Goal: Task Accomplishment & Management: Complete application form

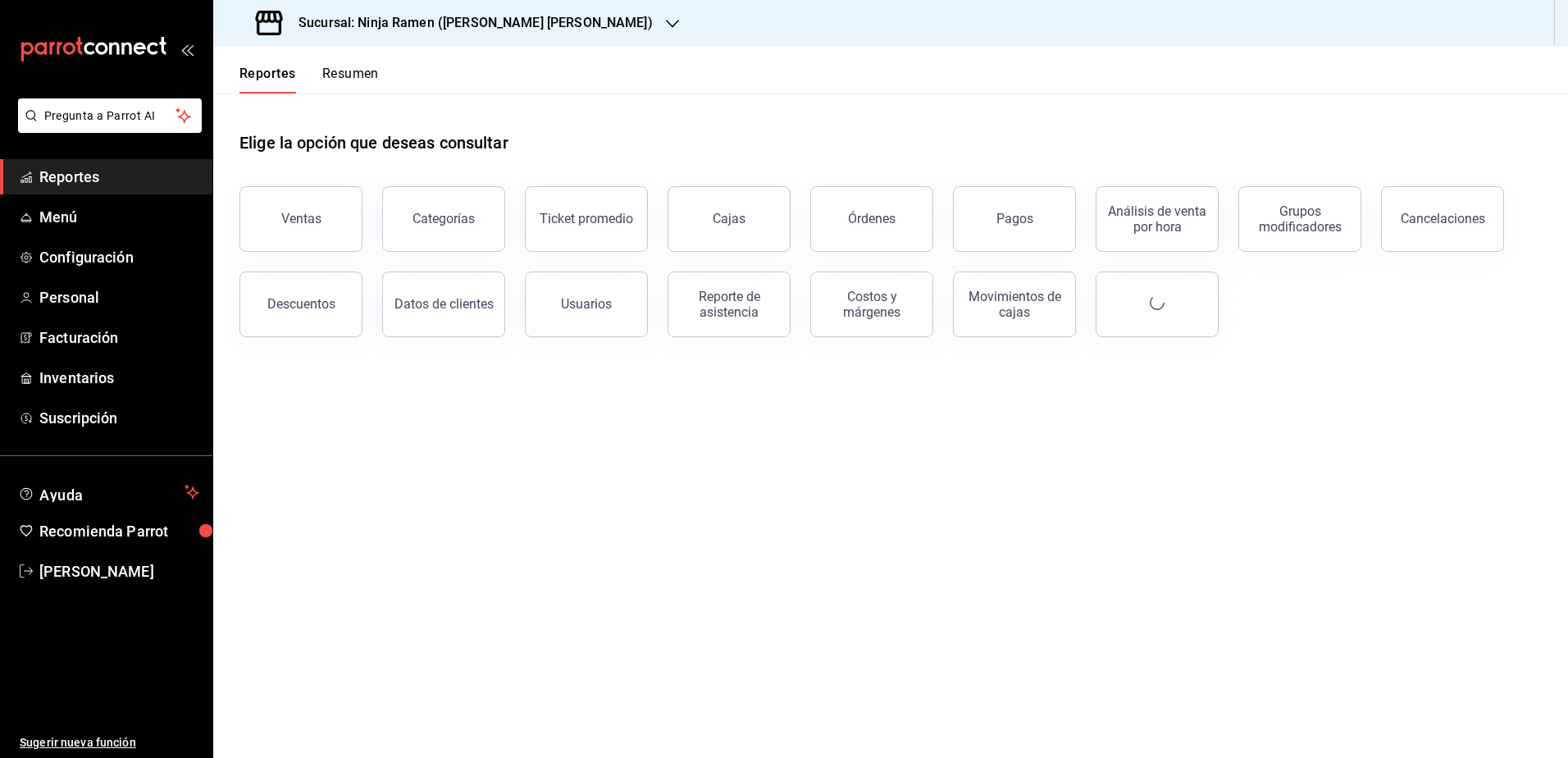
click at [470, 9] on div "Sucursal: Ninja Ramen ([PERSON_NAME] [PERSON_NAME])" at bounding box center [456, 22] width 460 height 46
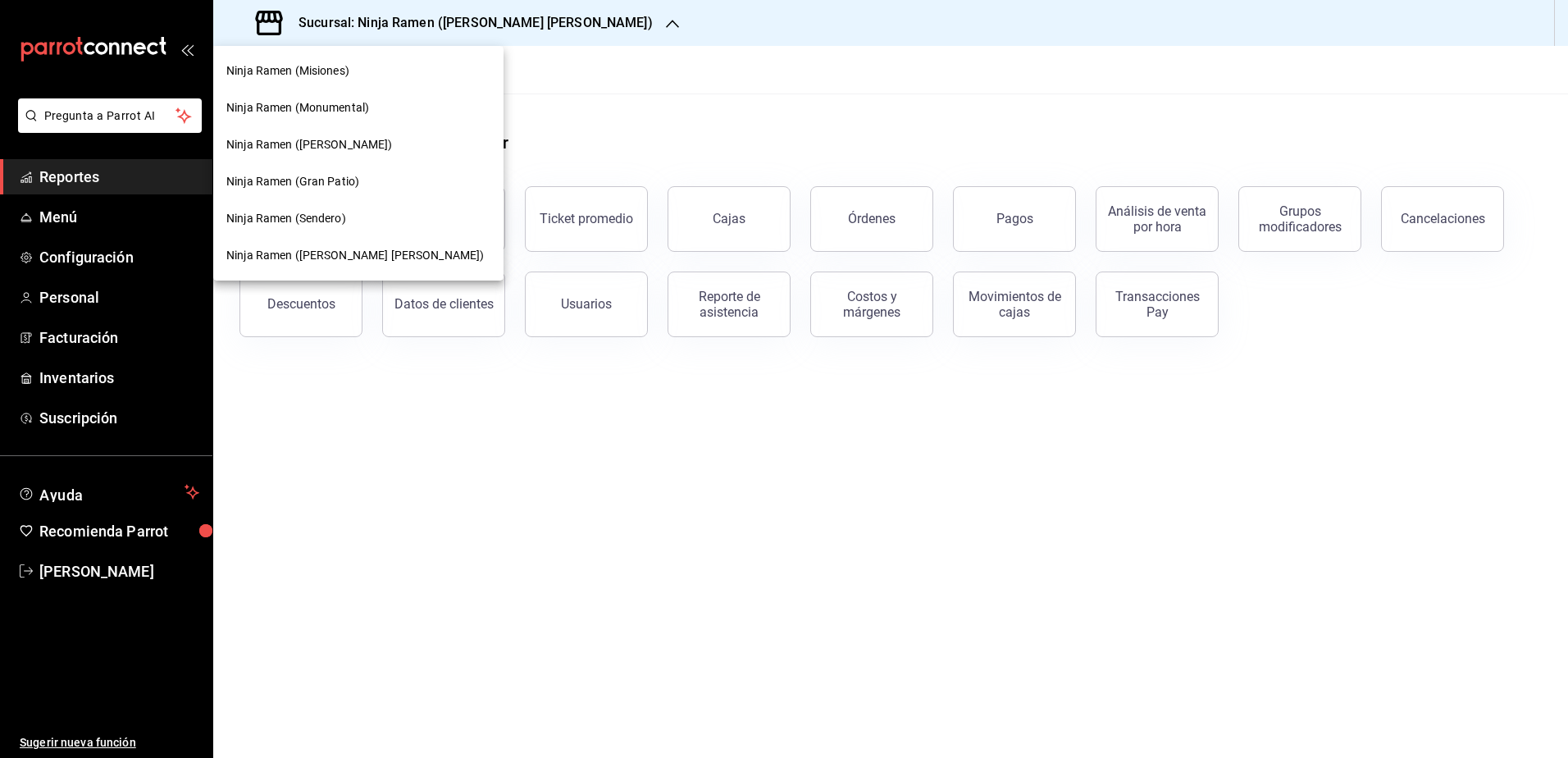
click at [364, 115] on span "Ninja Ramen (Monumental)" at bounding box center [297, 107] width 143 height 17
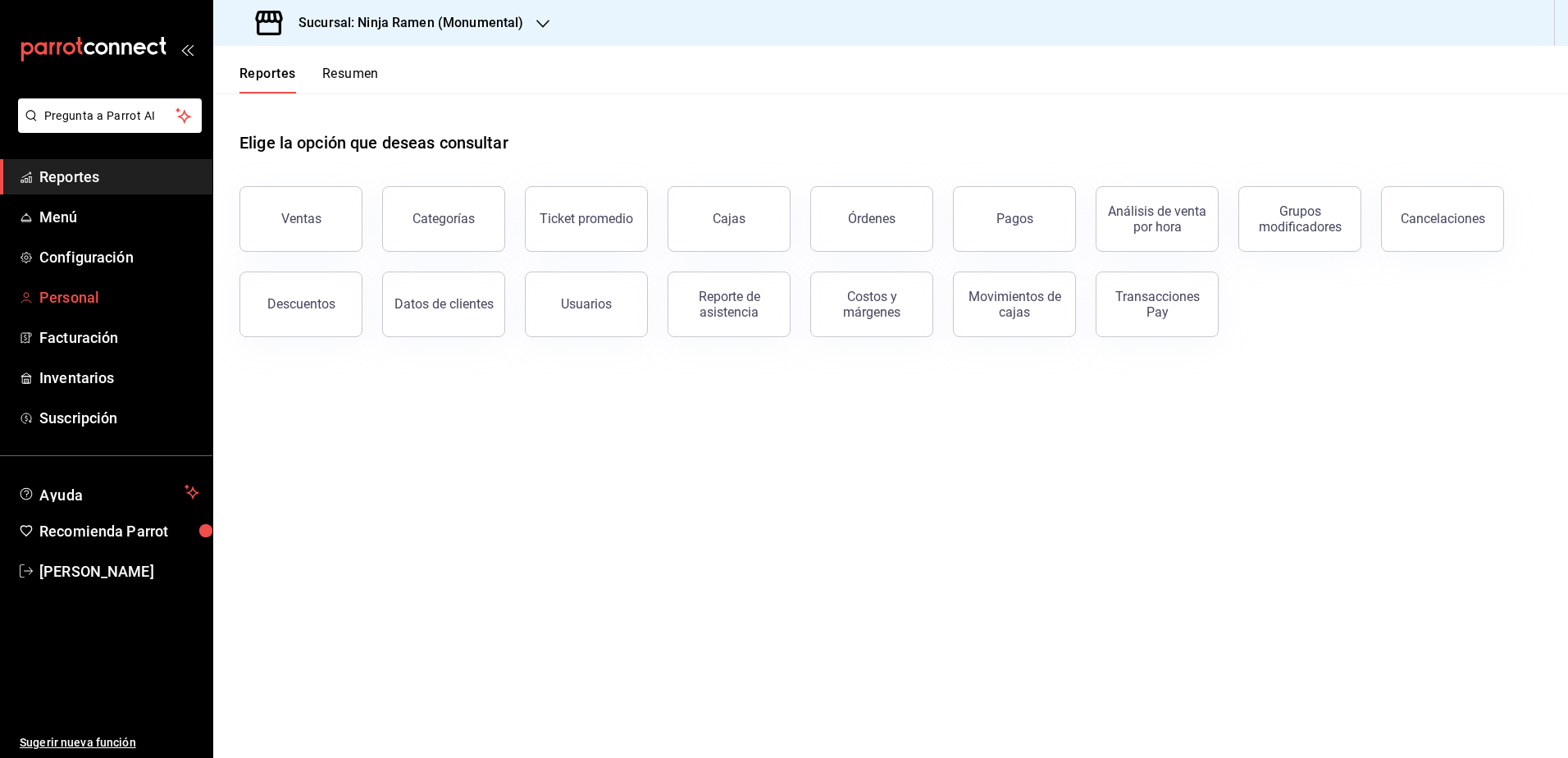
click at [94, 289] on span "Personal" at bounding box center [119, 297] width 160 height 22
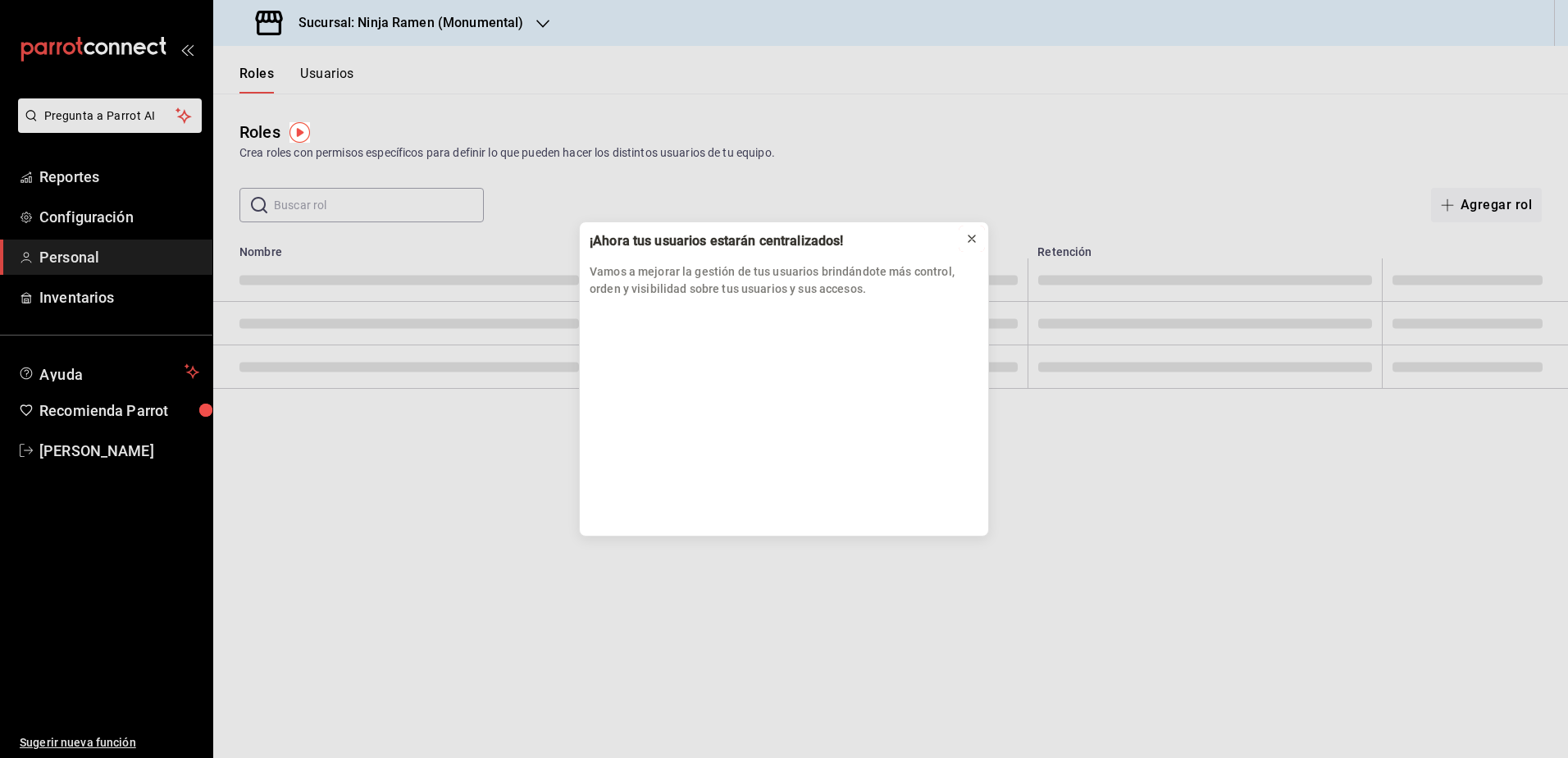
click at [974, 243] on icon at bounding box center [971, 239] width 13 height 13
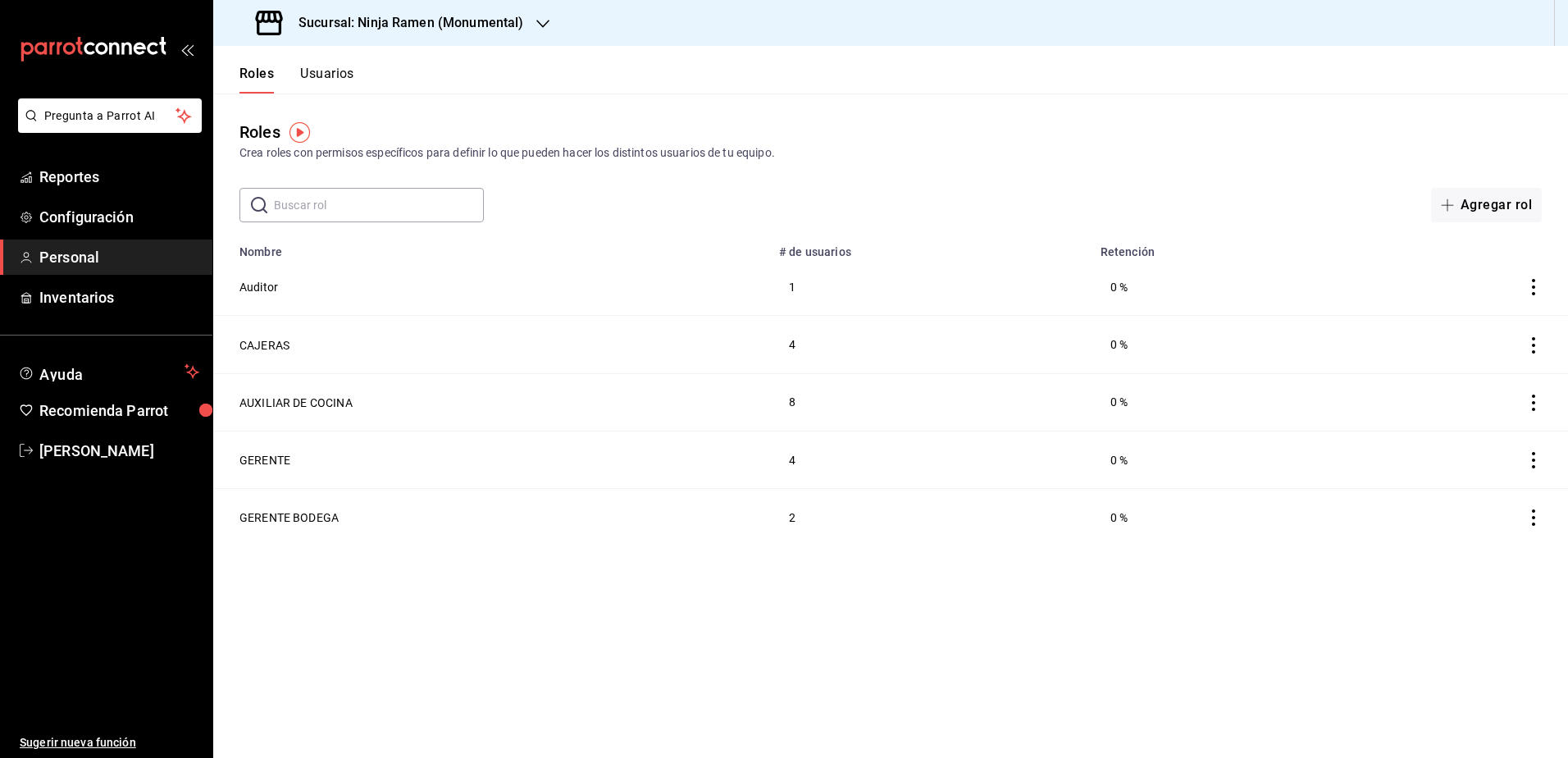
click at [339, 62] on div "Roles Usuarios" at bounding box center [283, 69] width 141 height 48
click at [342, 72] on button "Usuarios" at bounding box center [327, 79] width 54 height 28
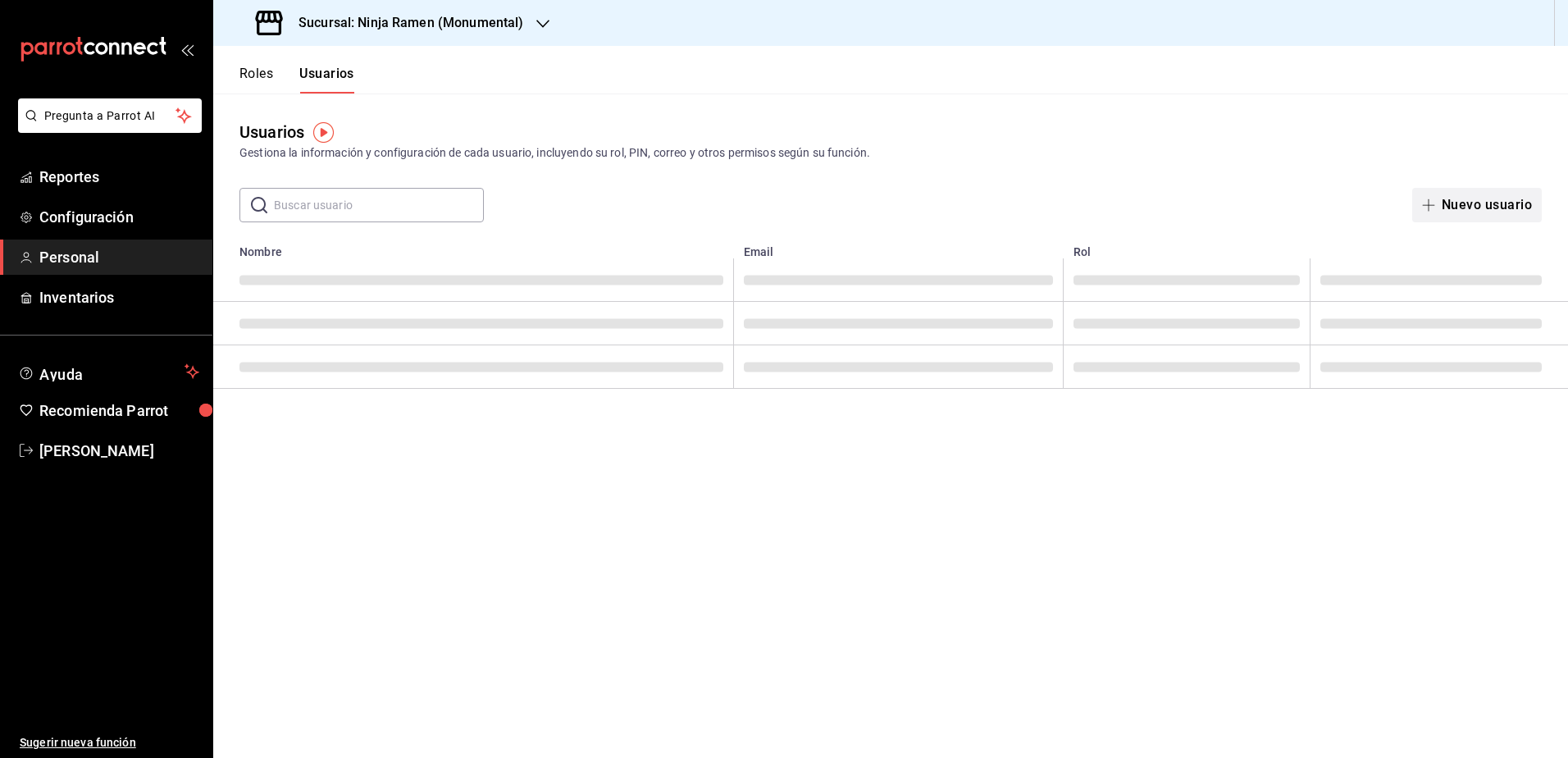
click at [1486, 200] on button "Nuevo usuario" at bounding box center [1477, 204] width 130 height 34
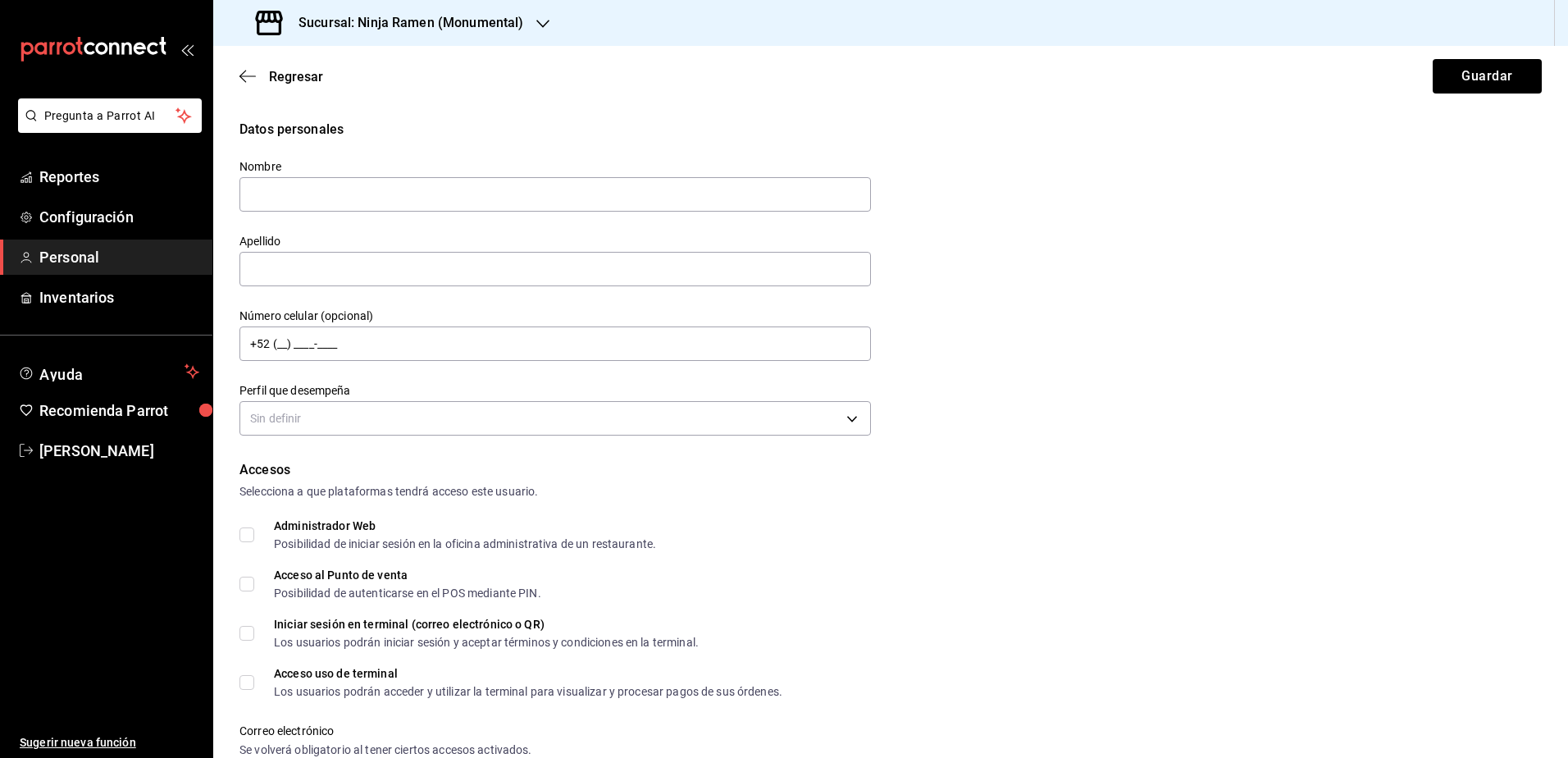
type input "a"
type input "Alexa"
type input "r"
type input "[PERSON_NAME]"
type input "[PHONE_NUMBER]"
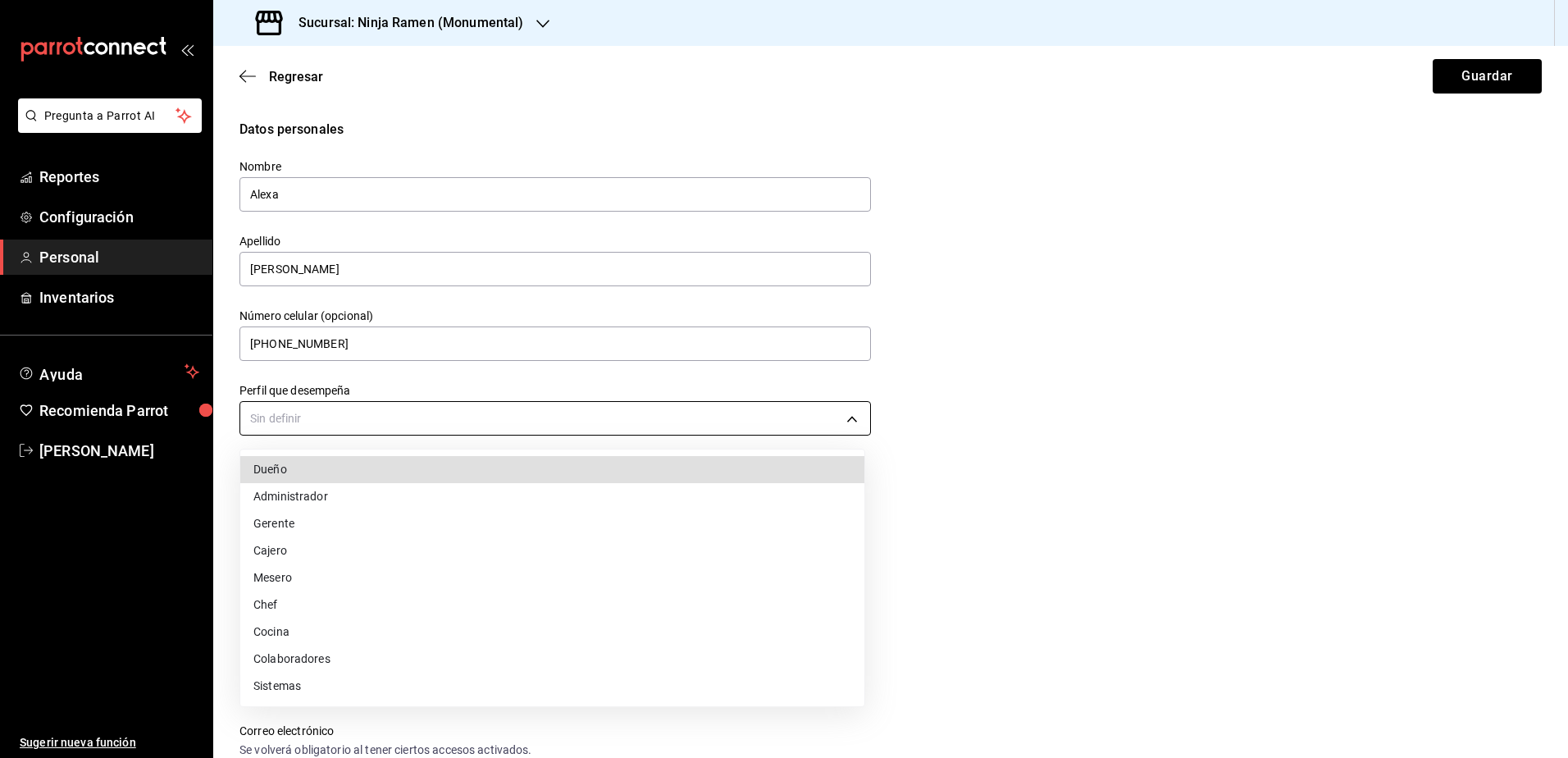
click at [709, 424] on body "Pregunta a Parrot AI Reportes Configuración Personal Inventarios Ayuda Recomien…" at bounding box center [784, 379] width 1568 height 758
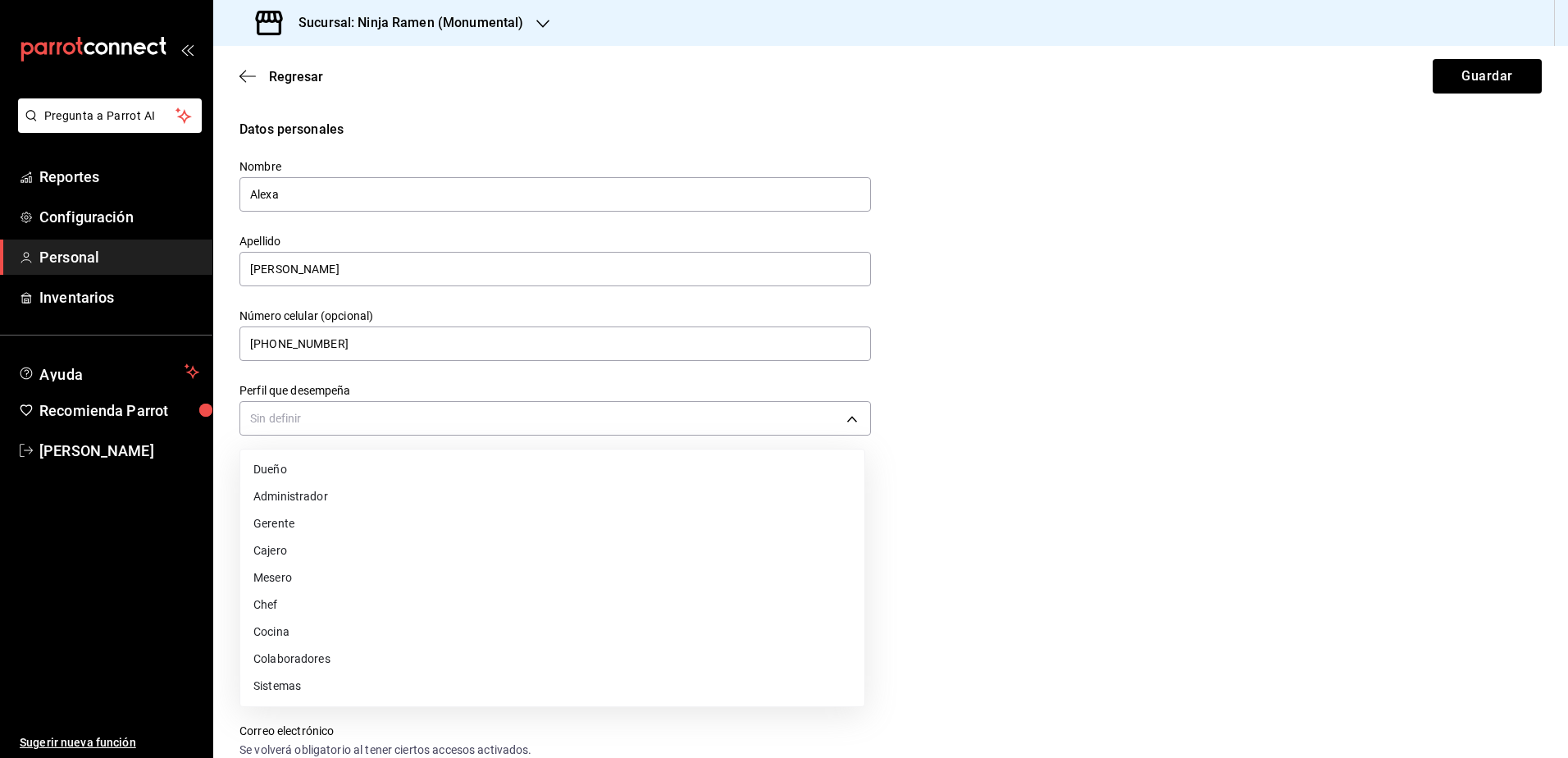
click at [585, 555] on li "Cajero" at bounding box center [552, 550] width 624 height 27
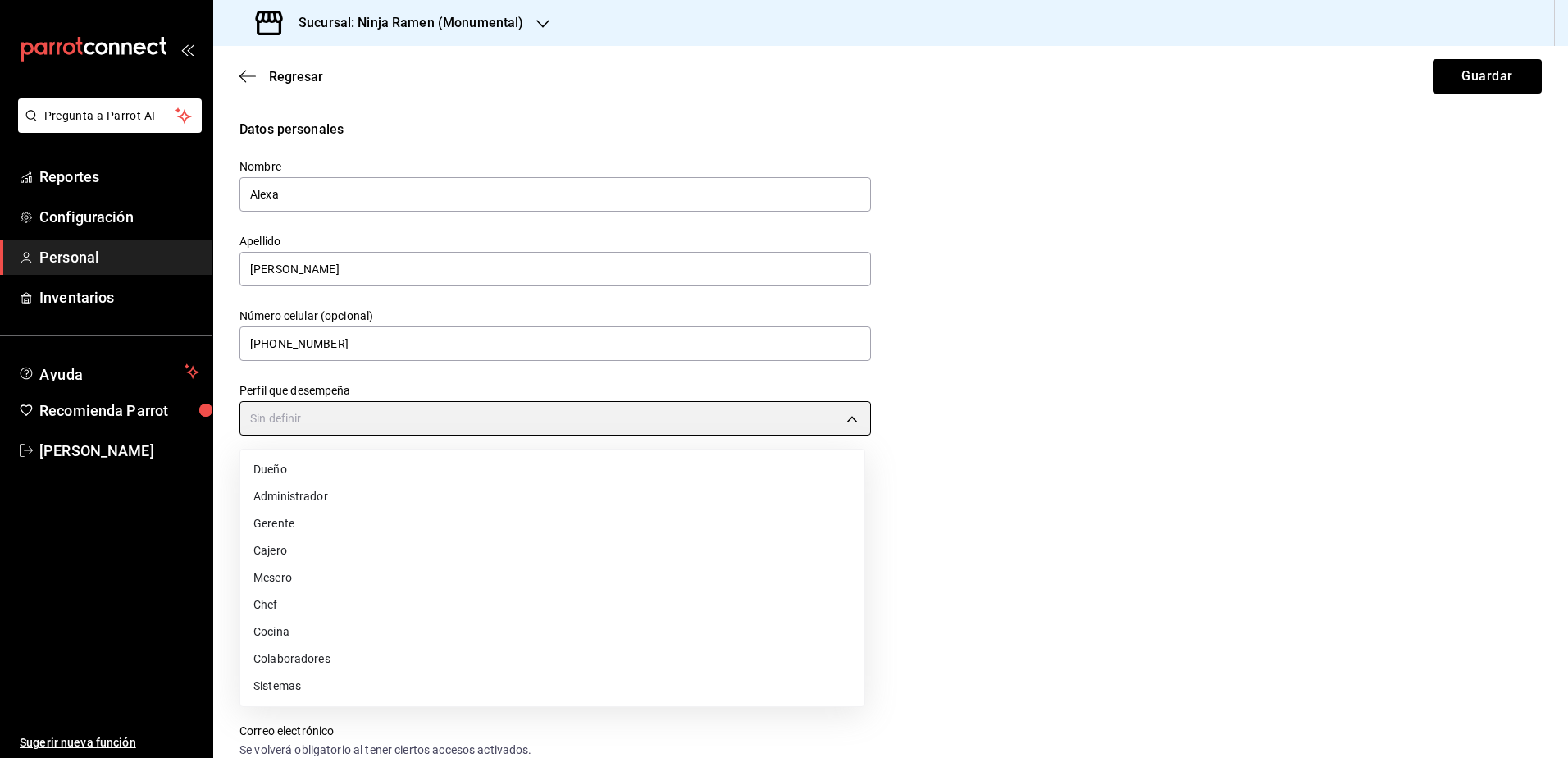
type input "CASHIER"
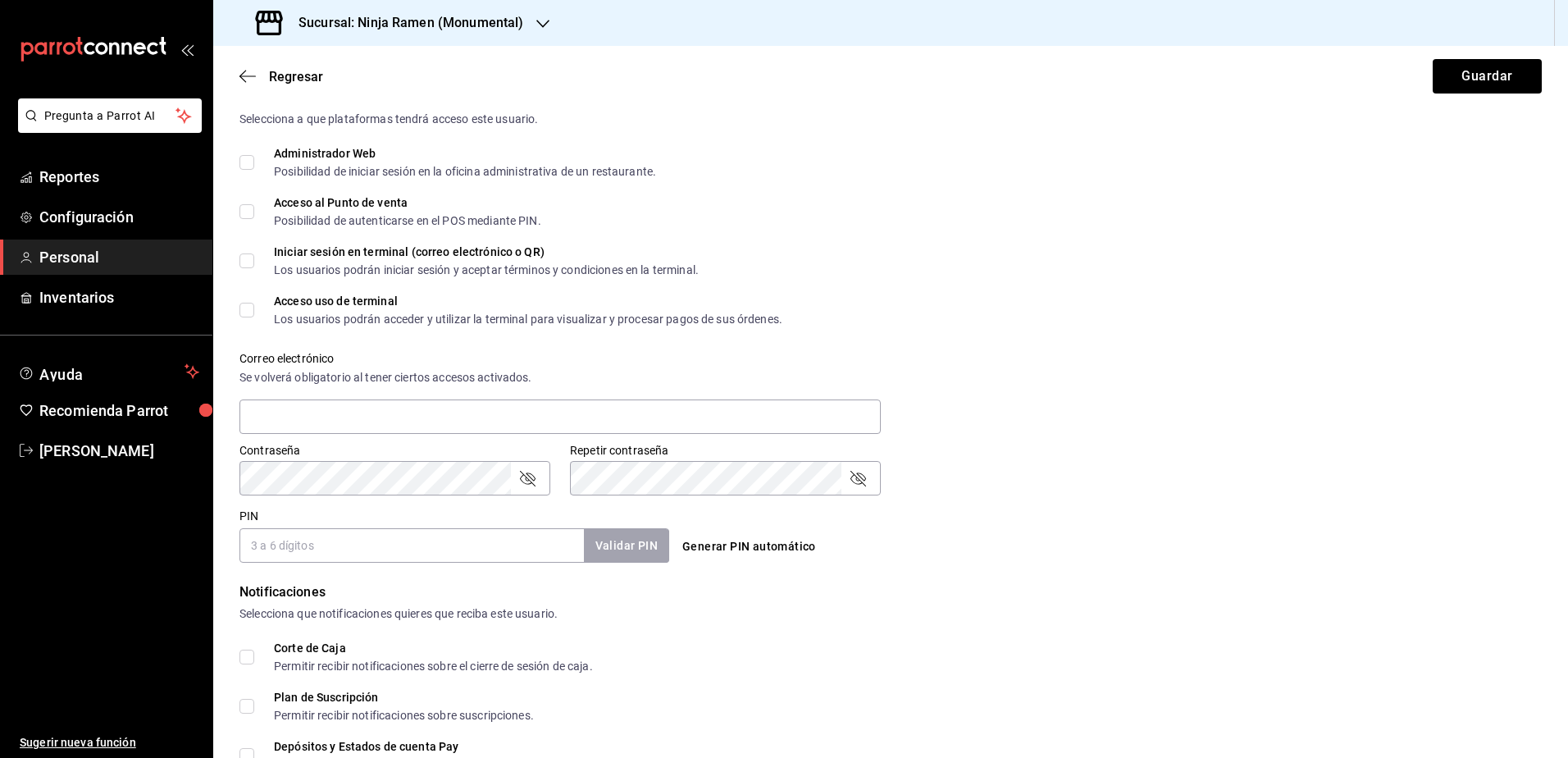
scroll to position [410, 0]
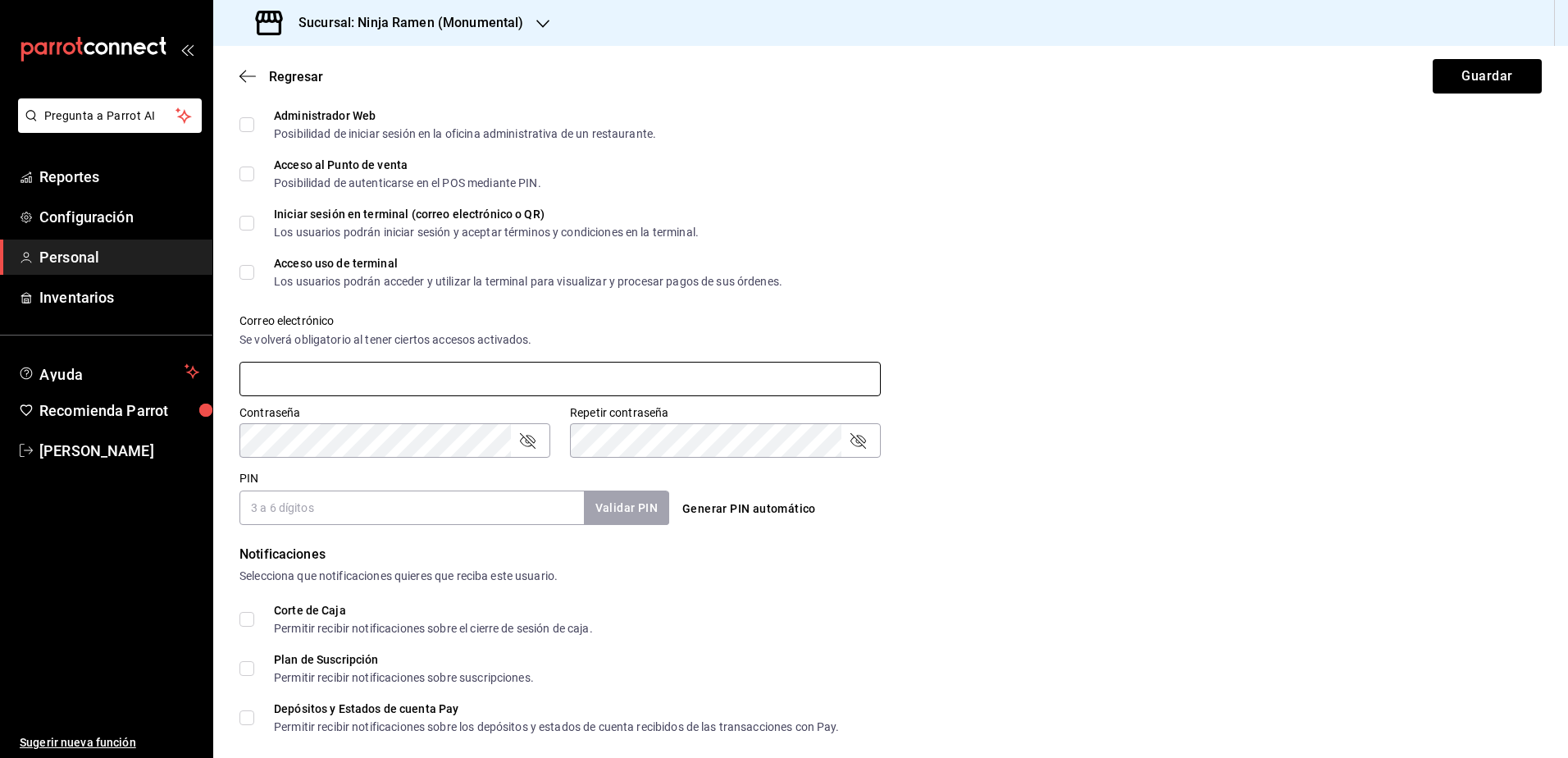
click at [544, 382] on input "text" at bounding box center [560, 379] width 641 height 34
type input "[EMAIL_ADDRESS][DOMAIN_NAME]"
click at [628, 507] on button "Validar PIN" at bounding box center [625, 508] width 87 height 35
click at [417, 503] on input "2005" at bounding box center [411, 507] width 344 height 34
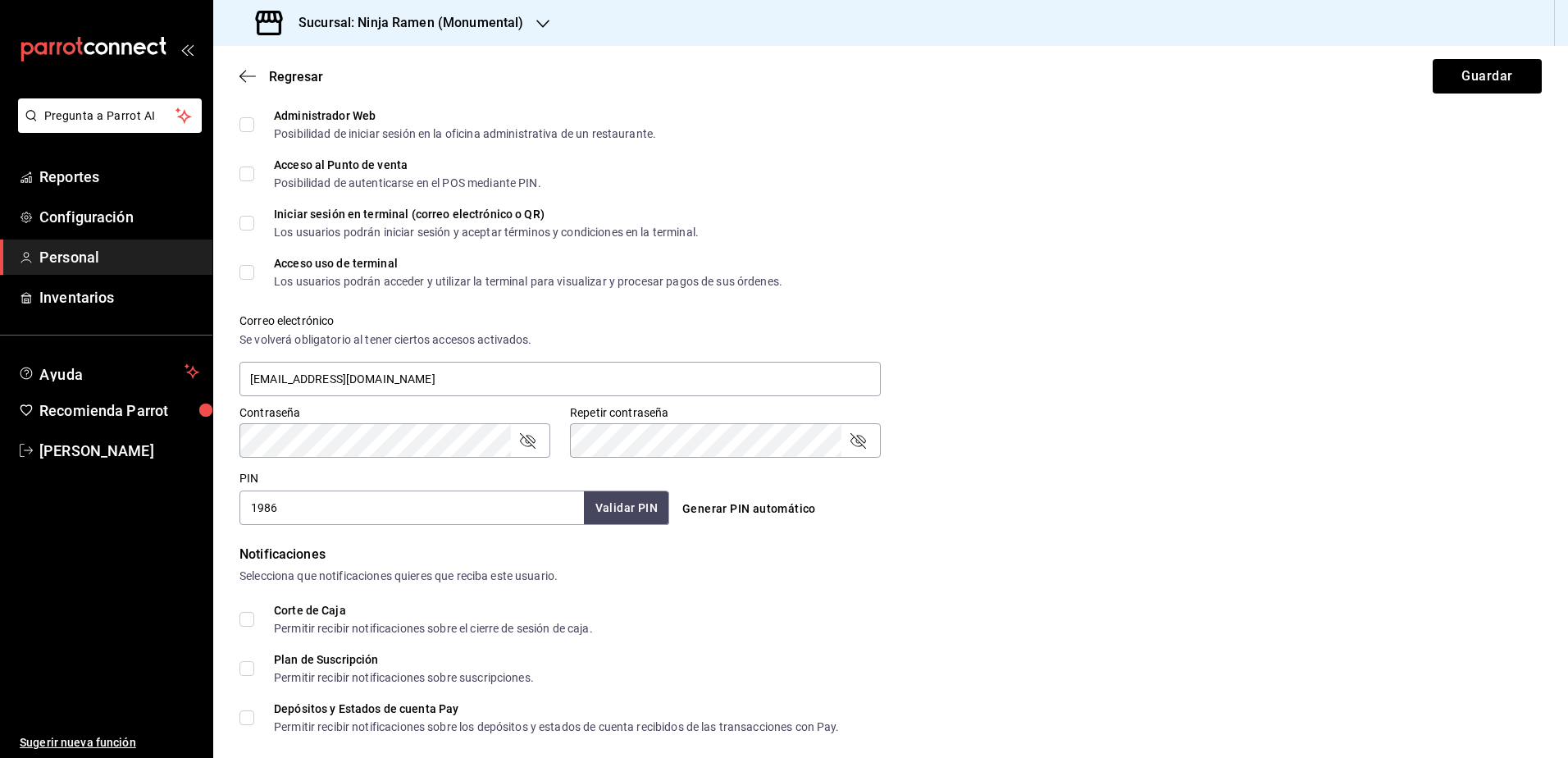
type input "1986"
click at [620, 518] on button "Validar PIN" at bounding box center [625, 508] width 87 height 35
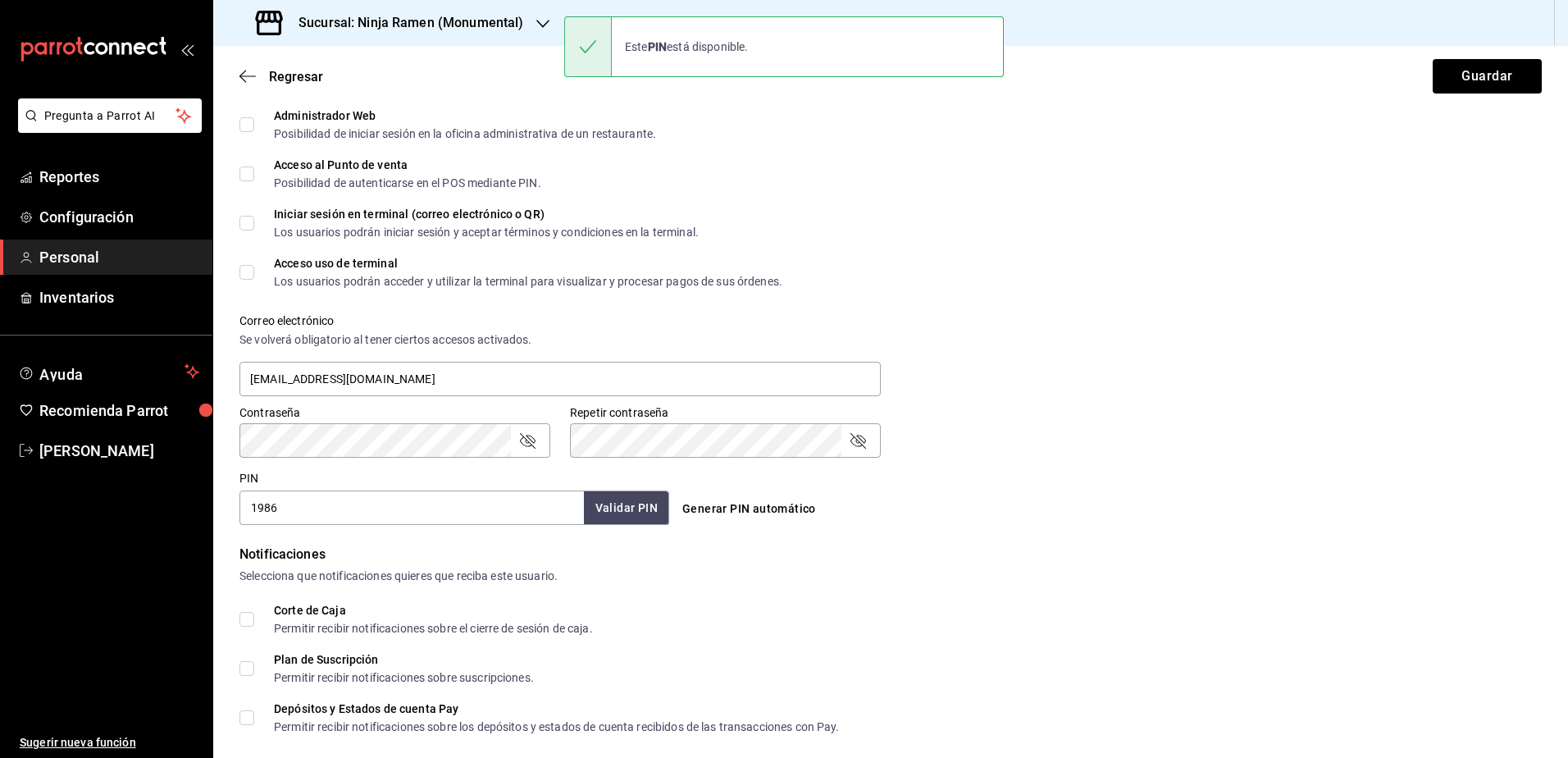
scroll to position [553, 0]
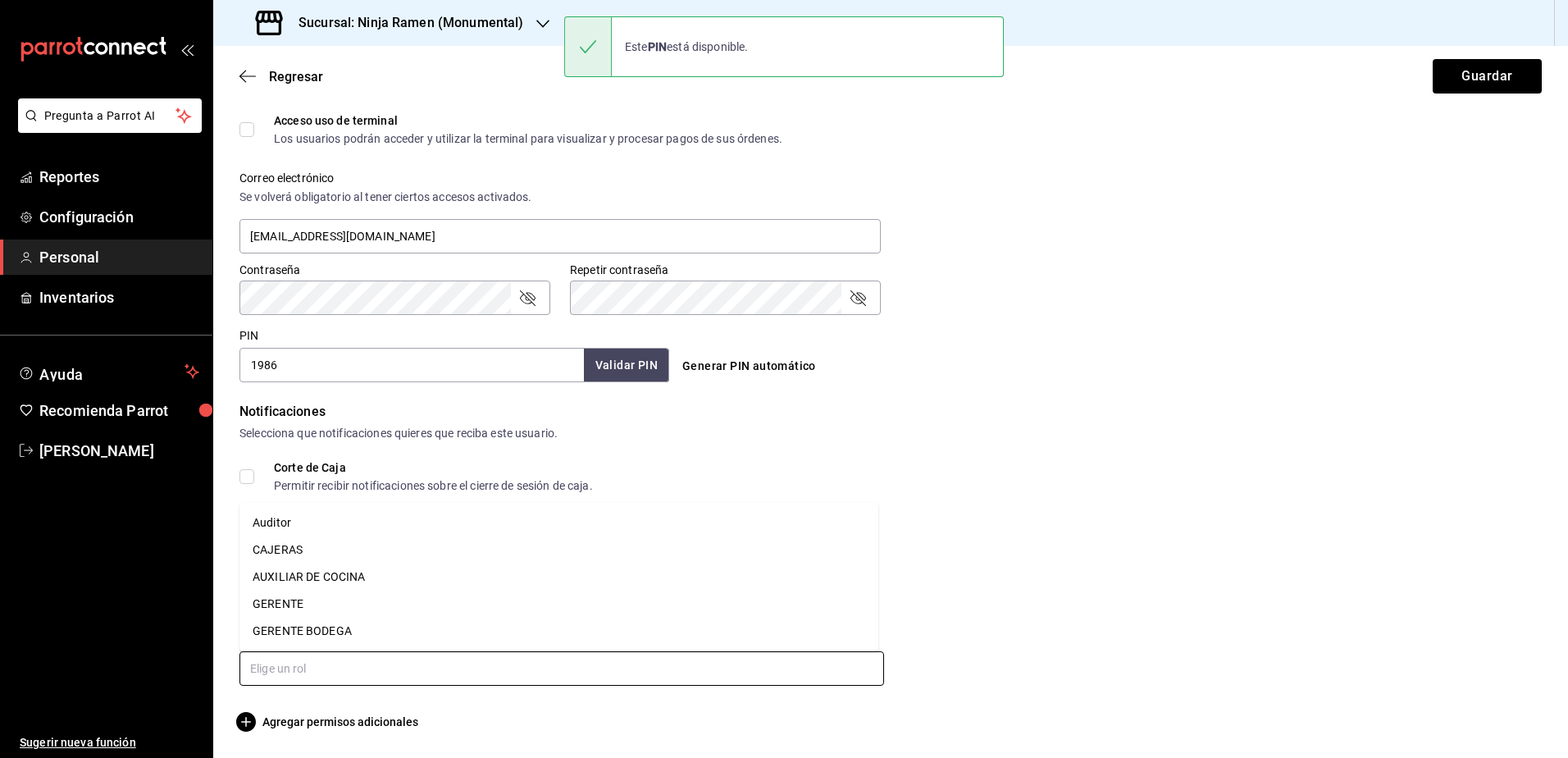
click at [498, 664] on input "text" at bounding box center [561, 668] width 644 height 34
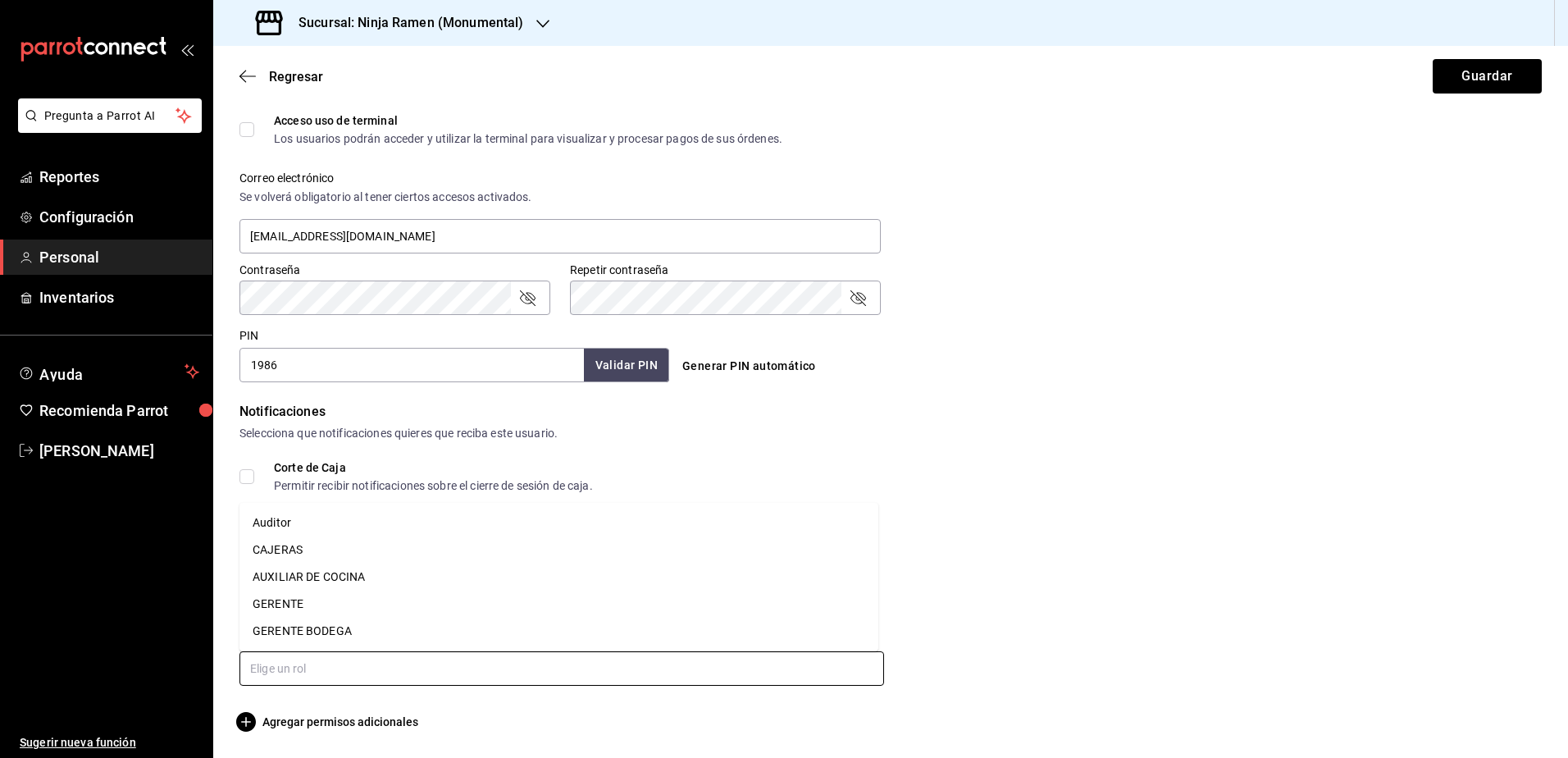
click at [361, 548] on li "CAJERAS" at bounding box center [558, 549] width 639 height 27
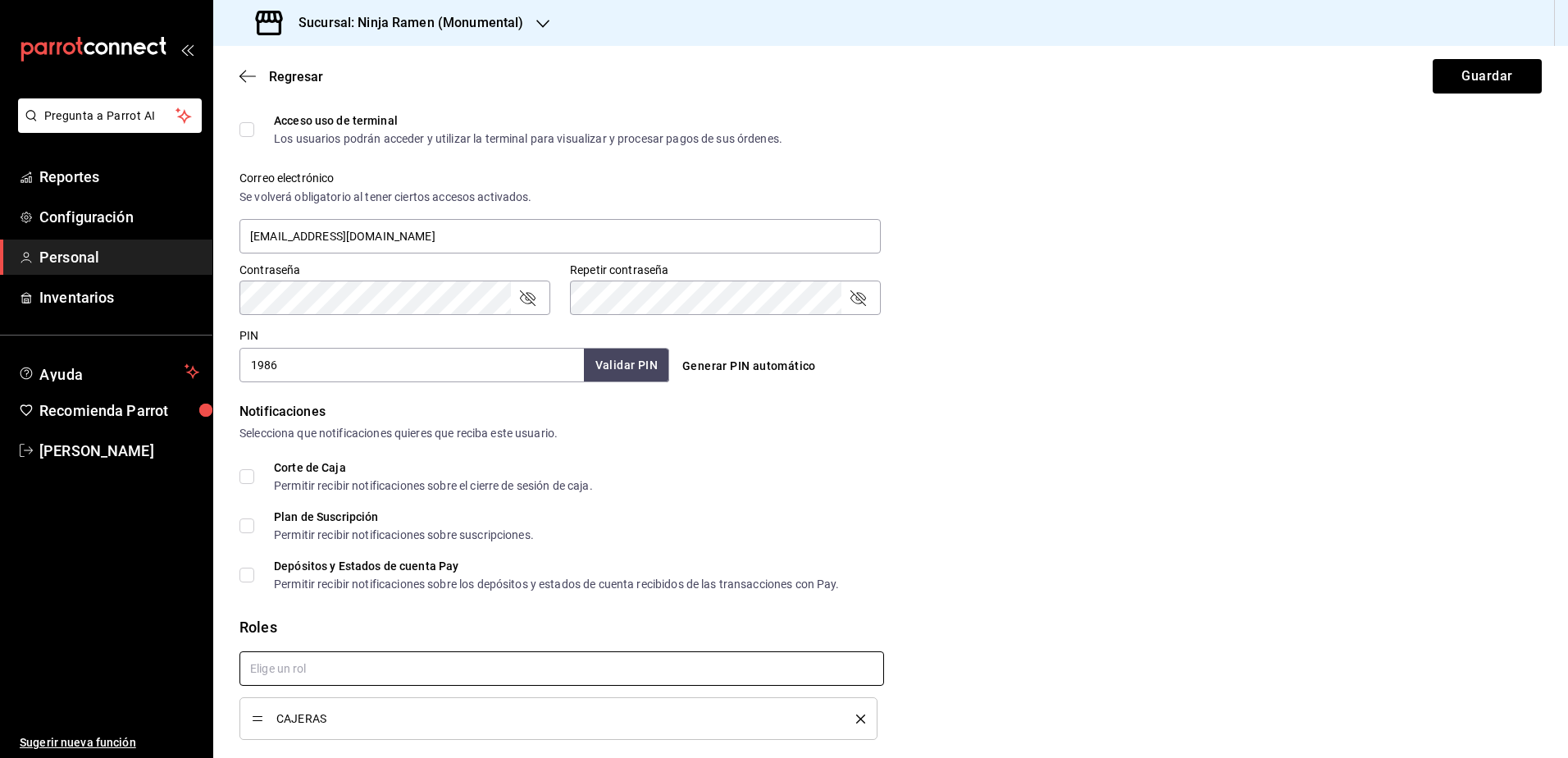
checkbox input "true"
click at [1492, 73] on button "Guardar" at bounding box center [1487, 76] width 109 height 34
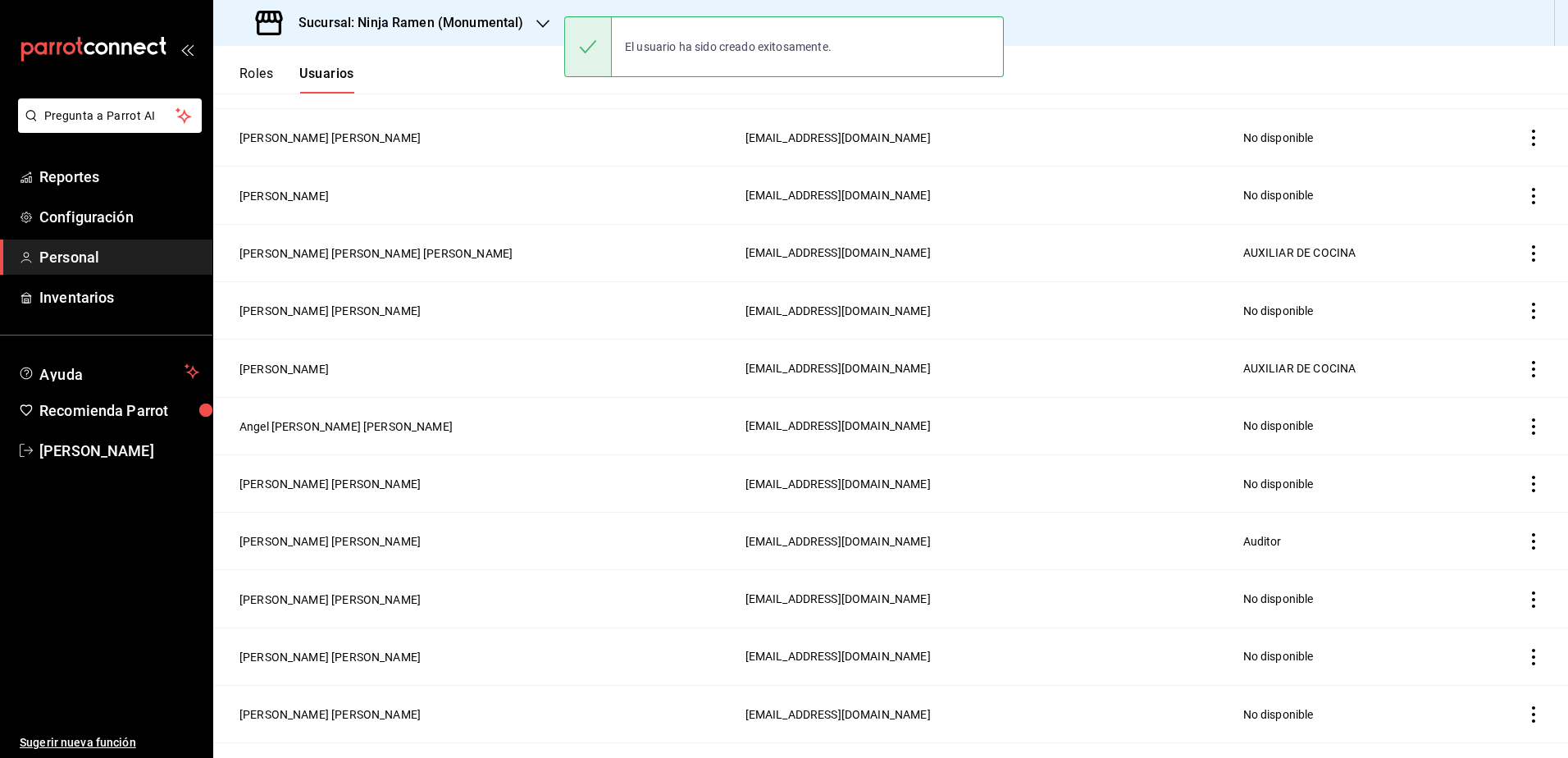
click at [1051, 15] on div "Sucursal: Ninja Ramen (Monumental)" at bounding box center [890, 22] width 1355 height 46
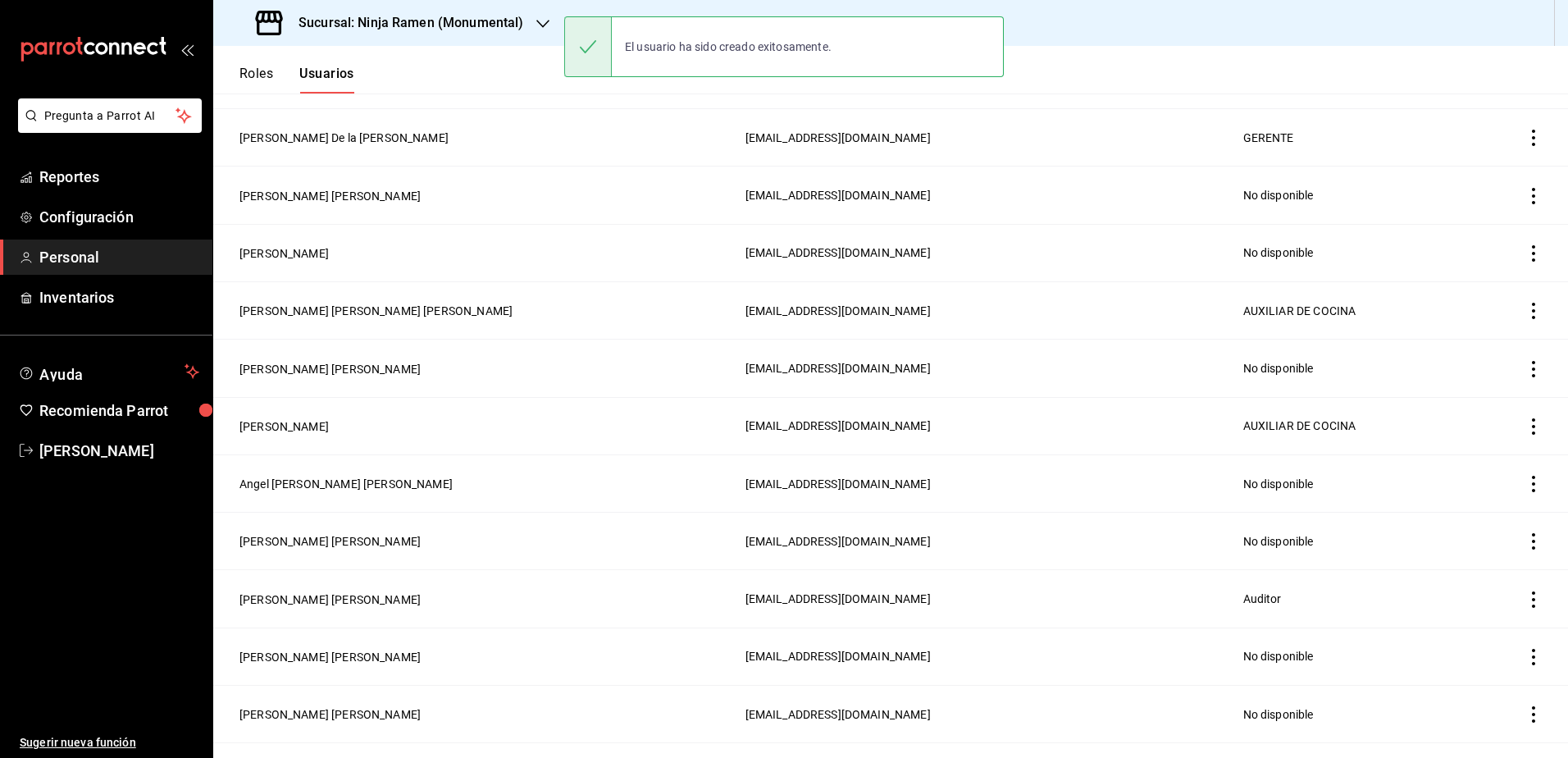
scroll to position [609, 0]
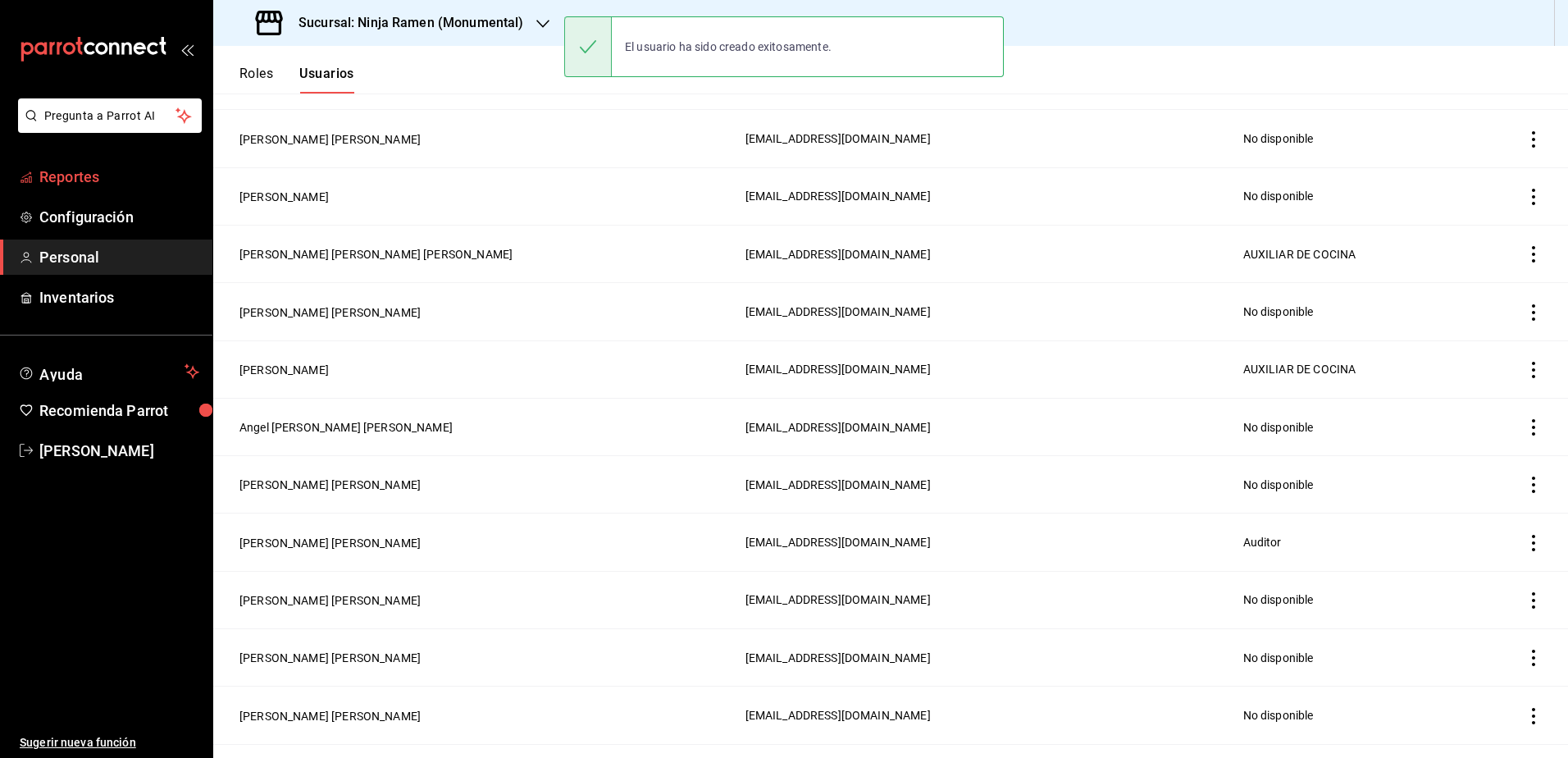
click at [86, 179] on span "Reportes" at bounding box center [119, 177] width 160 height 22
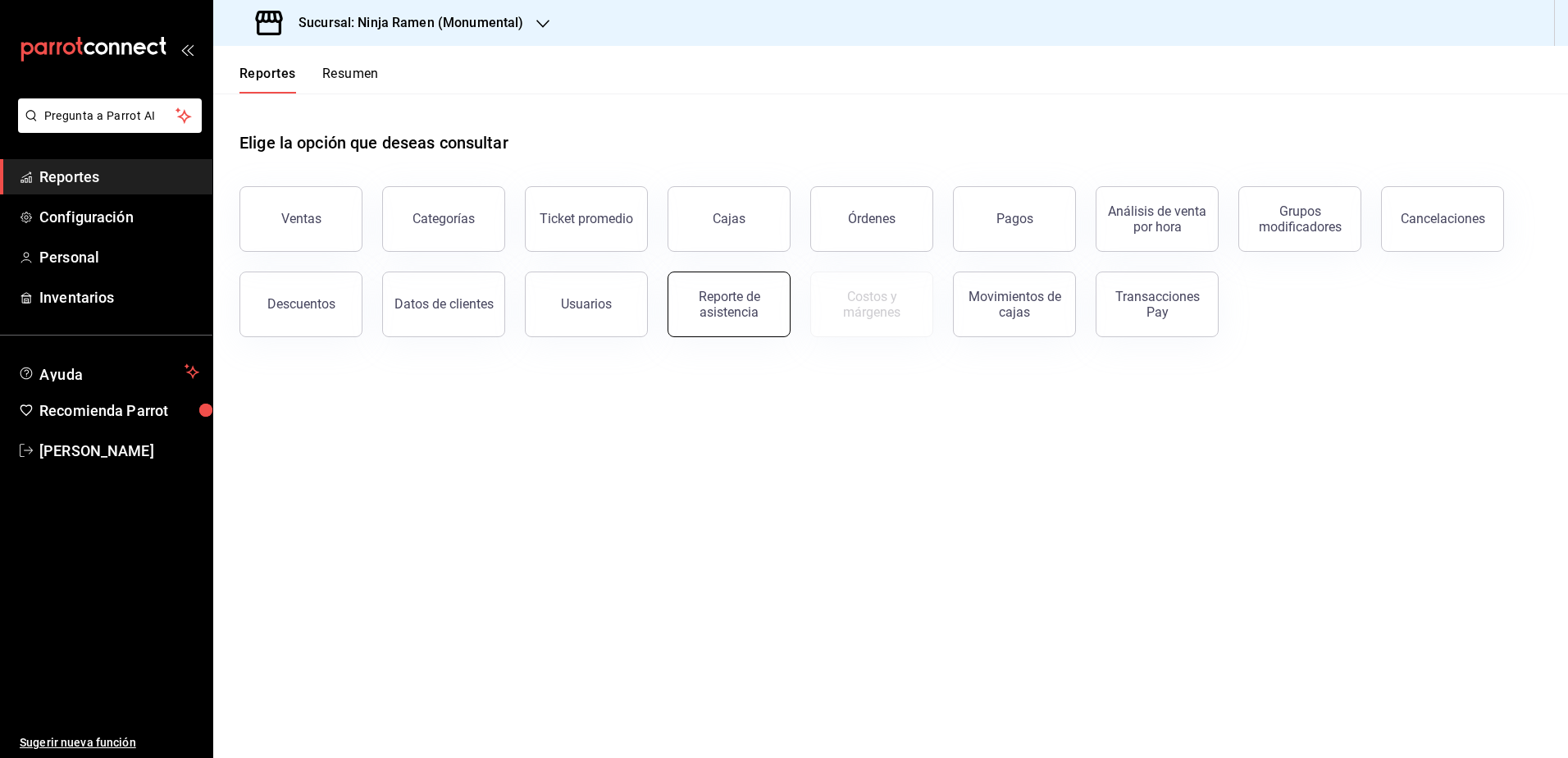
click at [701, 303] on div "Reporte de asistencia" at bounding box center [728, 304] width 102 height 31
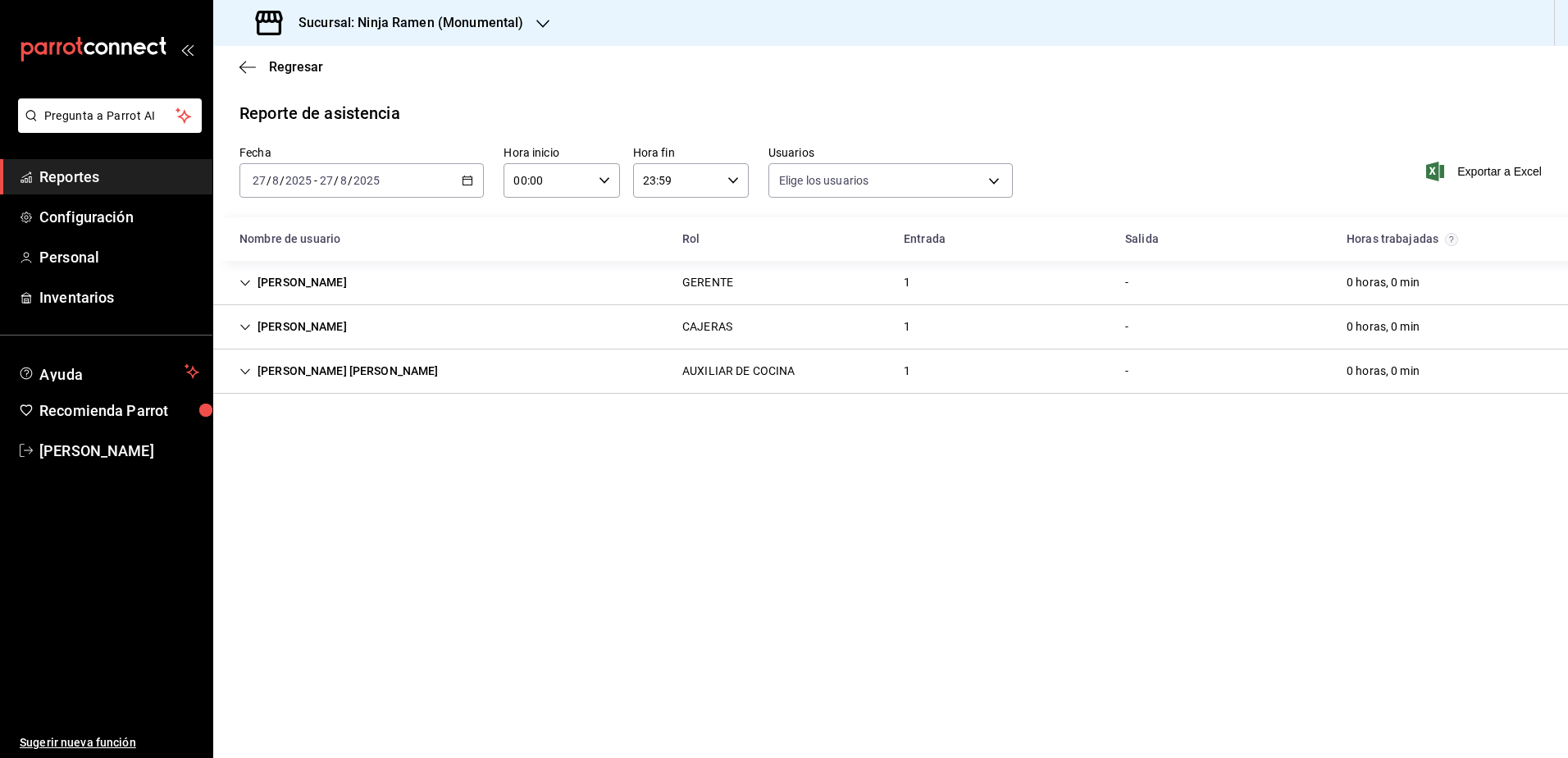
type input "b1f7ea7f-580f-4eb0-b037-e18308735fba,197fbe5c-df84-4d5e-a2a4-69e89dcddb51,723fa…"
click at [247, 280] on icon "Cell" at bounding box center [245, 283] width 11 height 11
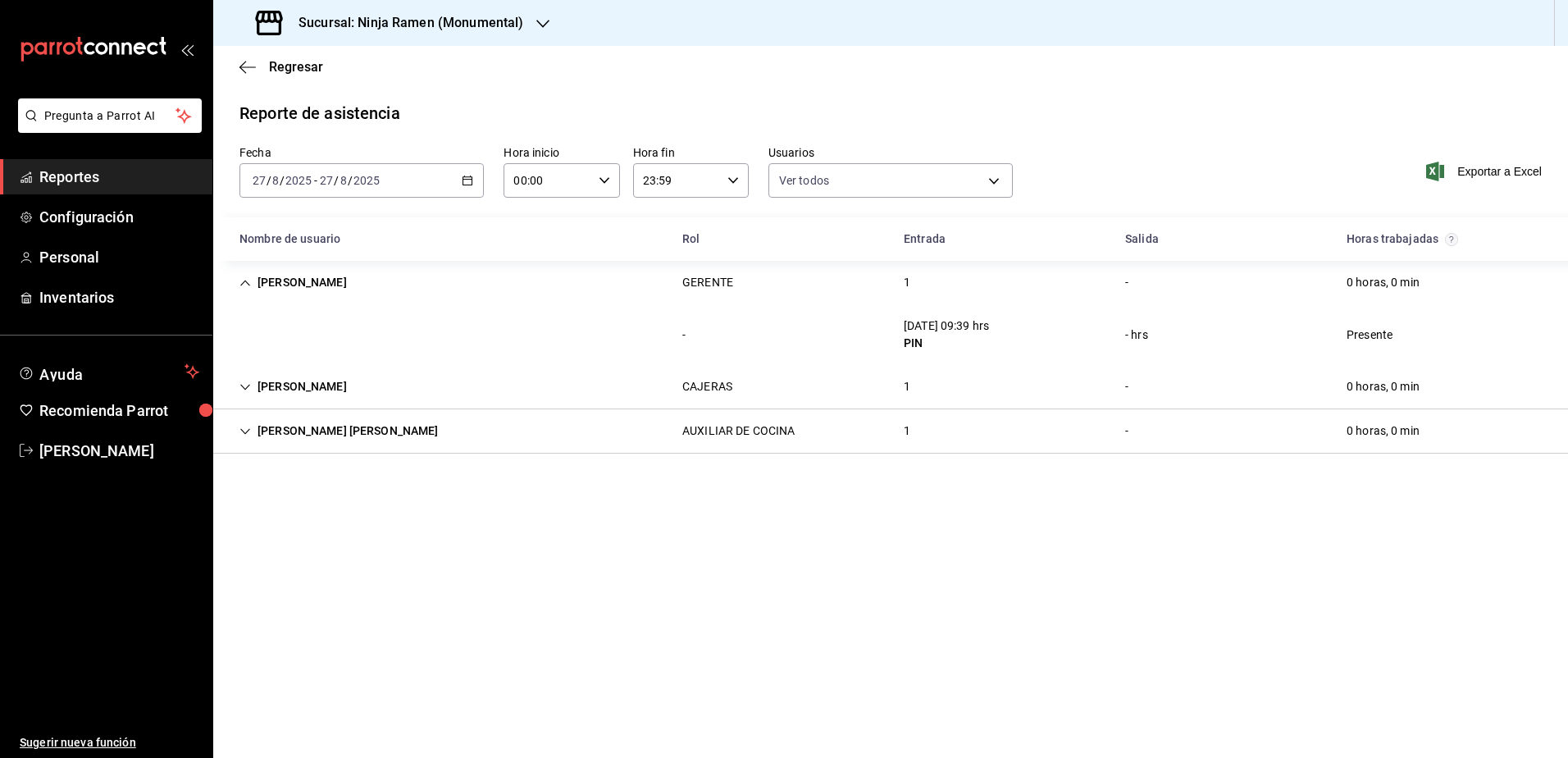
click at [247, 280] on icon "Cell" at bounding box center [245, 283] width 11 height 11
